Goal: Go to known website: Access a specific website the user already knows

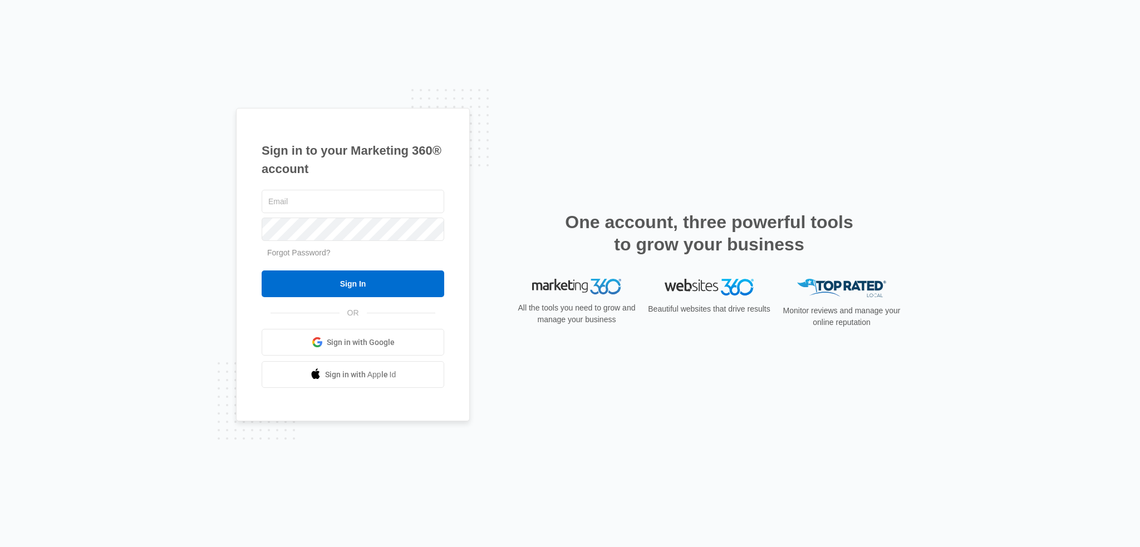
type input "[EMAIL_ADDRESS][DOMAIN_NAME]"
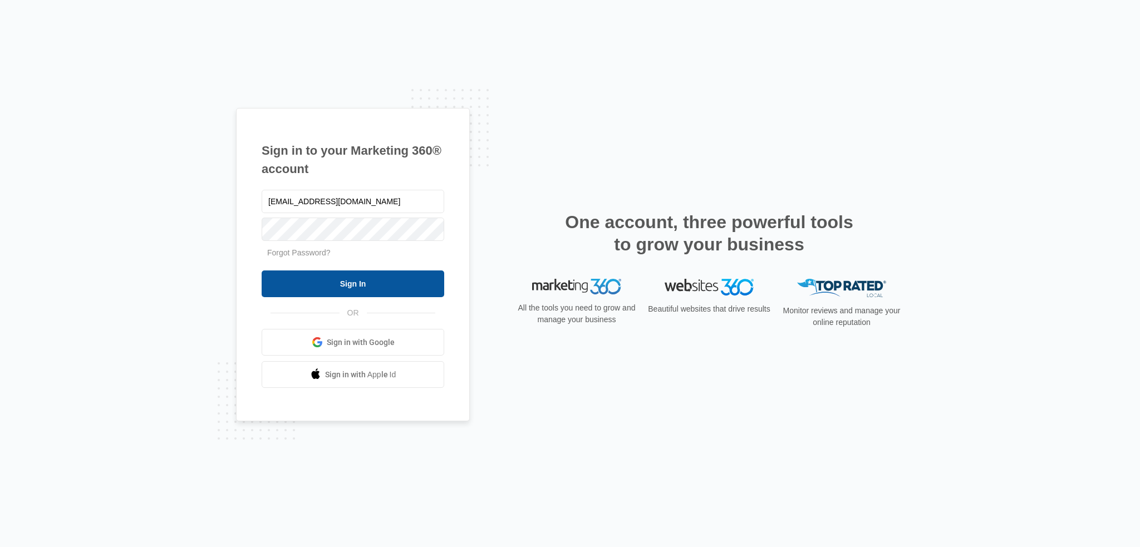
click at [395, 283] on input "Sign In" at bounding box center [353, 283] width 183 height 27
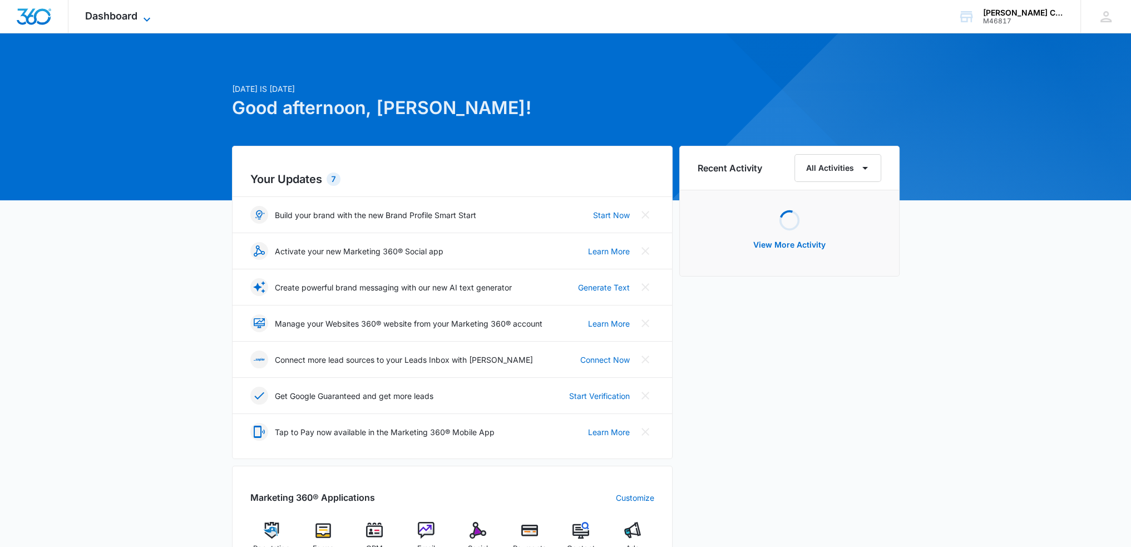
click at [154, 19] on icon at bounding box center [146, 19] width 13 height 13
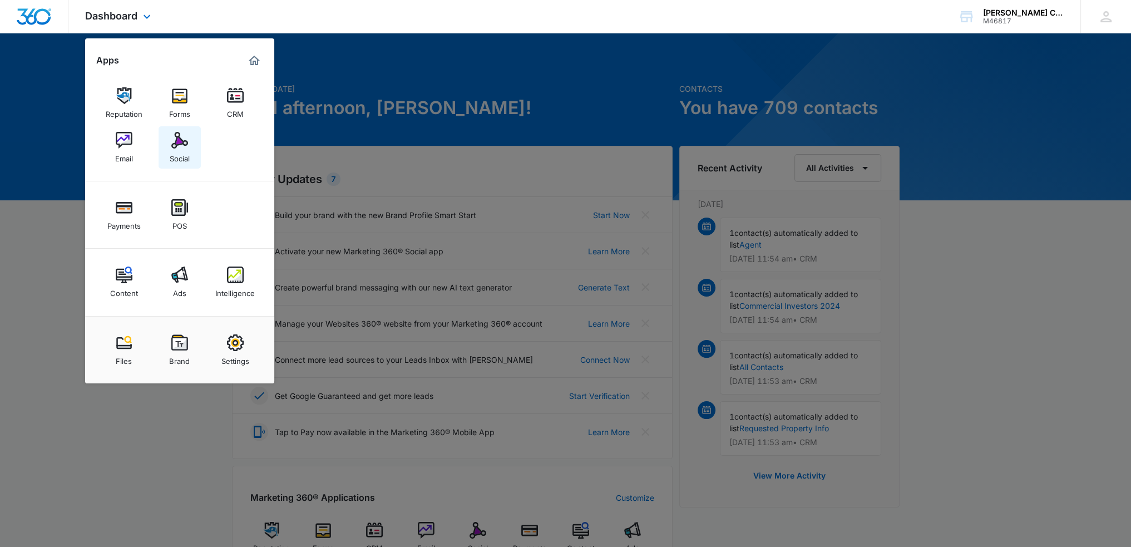
click at [180, 144] on img at bounding box center [179, 140] width 17 height 17
